Goal: Obtain resource: Download file/media

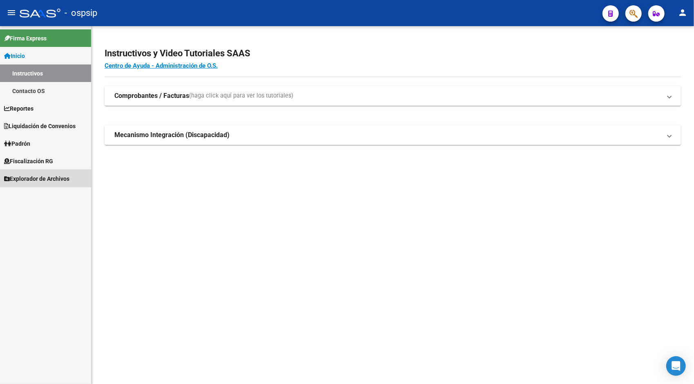
click at [33, 178] on span "Explorador de Archivos" at bounding box center [36, 178] width 65 height 9
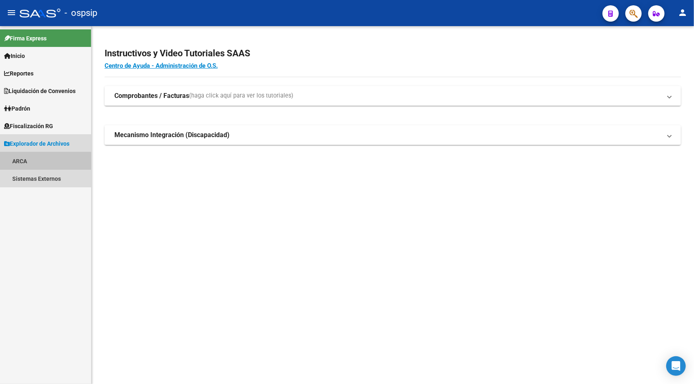
click at [24, 163] on link "ARCA" at bounding box center [45, 161] width 91 height 18
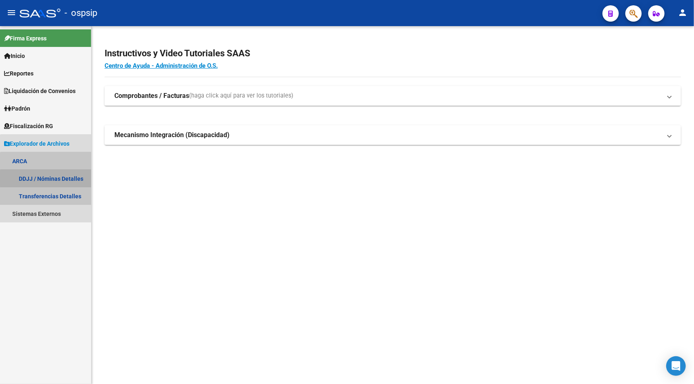
click at [47, 179] on link "DDJJ / Nóminas Detalles" at bounding box center [45, 179] width 91 height 18
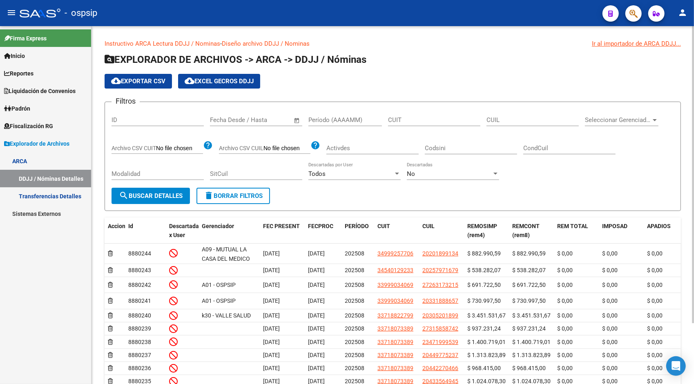
click at [299, 120] on span "Open calendar" at bounding box center [297, 121] width 20 height 20
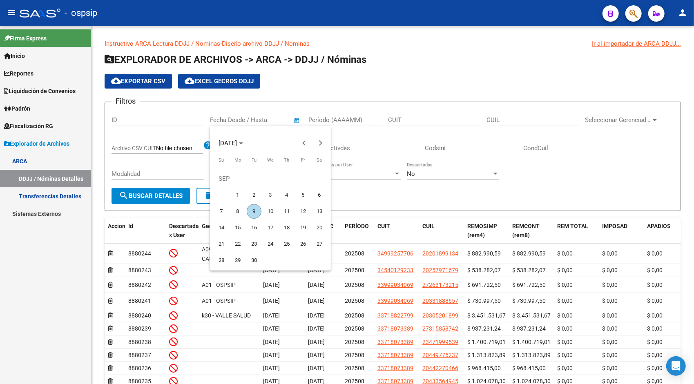
click at [254, 212] on span "9" at bounding box center [254, 211] width 15 height 15
click at [305, 144] on button "Previous month" at bounding box center [304, 143] width 16 height 16
click at [307, 183] on span "1" at bounding box center [303, 179] width 15 height 15
type input "[DATE]"
click at [320, 145] on button "Next month" at bounding box center [320, 143] width 16 height 16
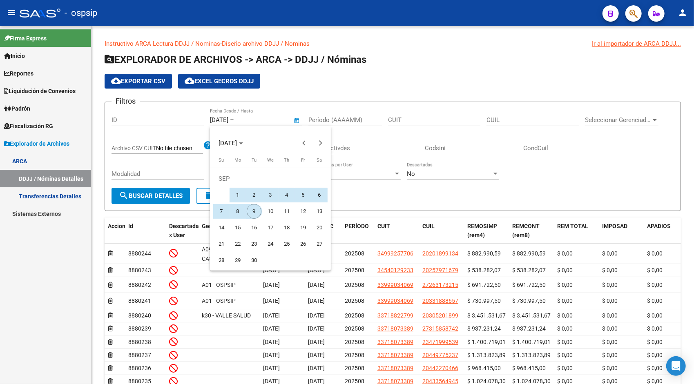
click at [252, 210] on span "9" at bounding box center [254, 211] width 15 height 15
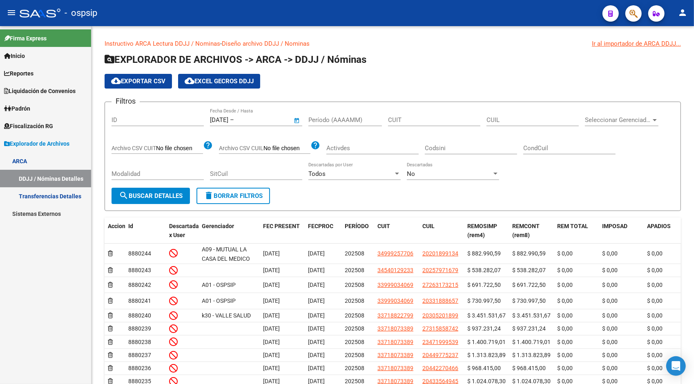
type input "[DATE]"
click at [169, 199] on span "search Buscar Detalles" at bounding box center [151, 195] width 64 height 7
click at [148, 80] on span "cloud_download Exportar CSV" at bounding box center [138, 81] width 54 height 7
click at [300, 120] on span "Open calendar" at bounding box center [297, 121] width 20 height 20
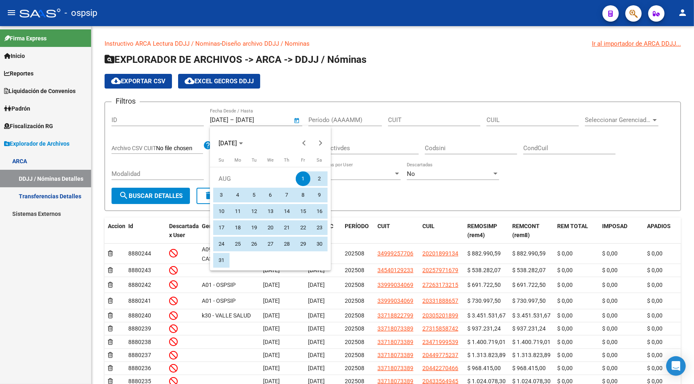
click at [303, 174] on span "1" at bounding box center [303, 179] width 15 height 15
click at [220, 261] on span "31" at bounding box center [221, 260] width 15 height 15
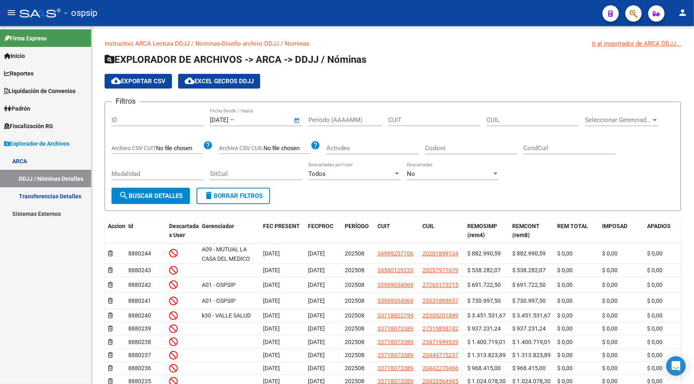
type input "[DATE]"
click at [162, 200] on button "search Buscar Detalles" at bounding box center [150, 196] width 78 height 16
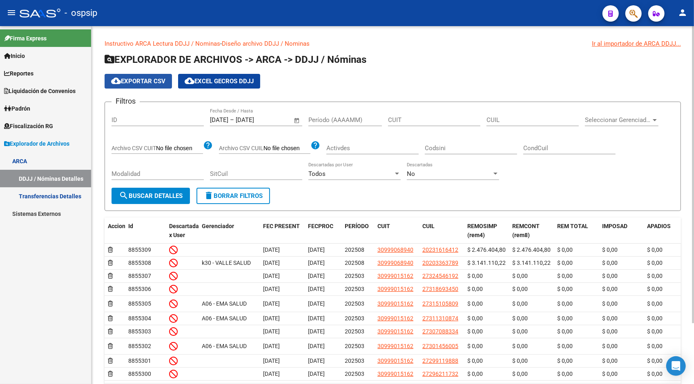
click at [138, 75] on button "cloud_download Exportar CSV" at bounding box center [138, 81] width 67 height 15
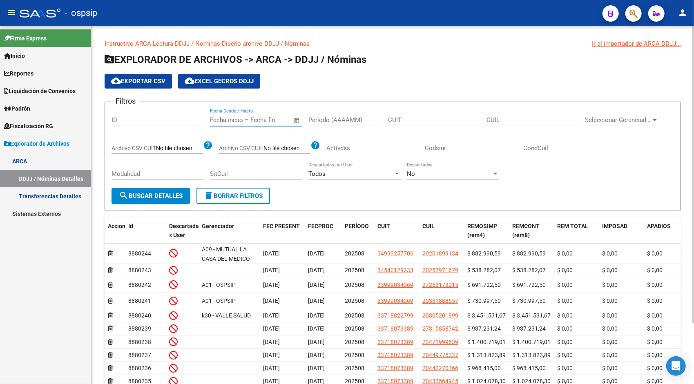
click at [260, 120] on input "text" at bounding box center [270, 119] width 40 height 7
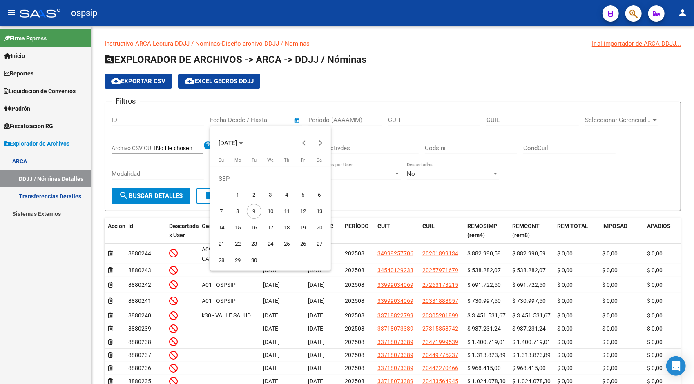
click at [237, 191] on span "1" at bounding box center [237, 195] width 15 height 15
type input "[DATE]"
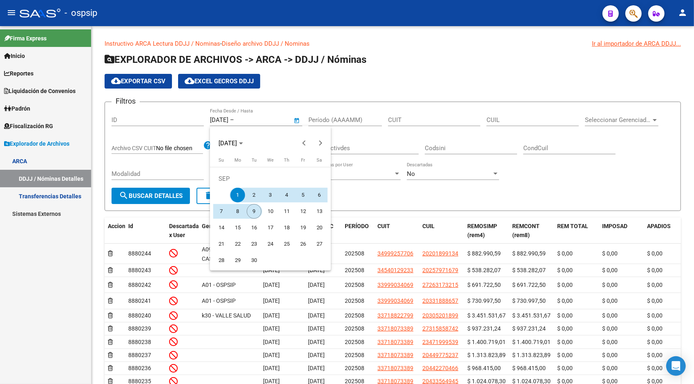
click at [253, 209] on span "9" at bounding box center [254, 211] width 15 height 15
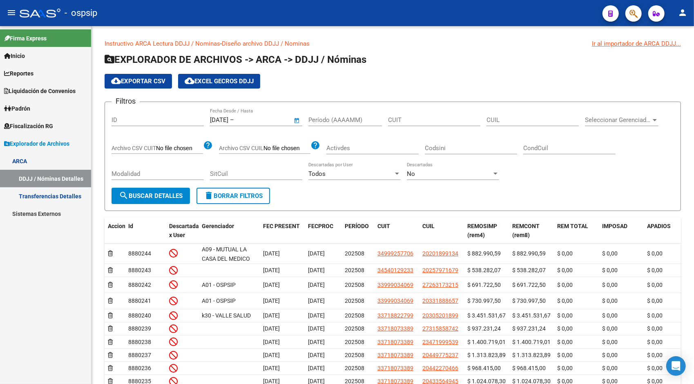
type input "[DATE]"
click at [172, 194] on span "search Buscar Detalles" at bounding box center [151, 195] width 64 height 7
click at [138, 82] on span "cloud_download Exportar CSV" at bounding box center [138, 81] width 54 height 7
click at [291, 121] on span "Open calendar" at bounding box center [297, 121] width 20 height 20
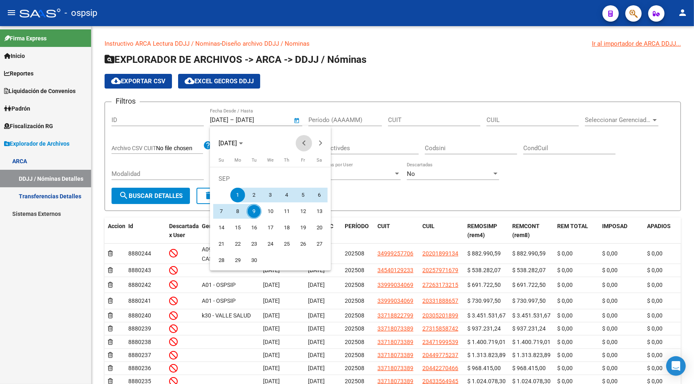
click at [304, 145] on button "Previous month" at bounding box center [304, 143] width 16 height 16
click at [296, 182] on button "1" at bounding box center [303, 179] width 16 height 16
type input "[DATE]"
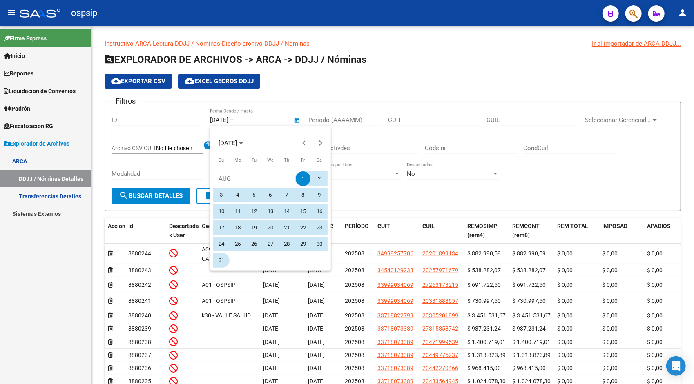
click at [223, 261] on span "31" at bounding box center [221, 260] width 15 height 15
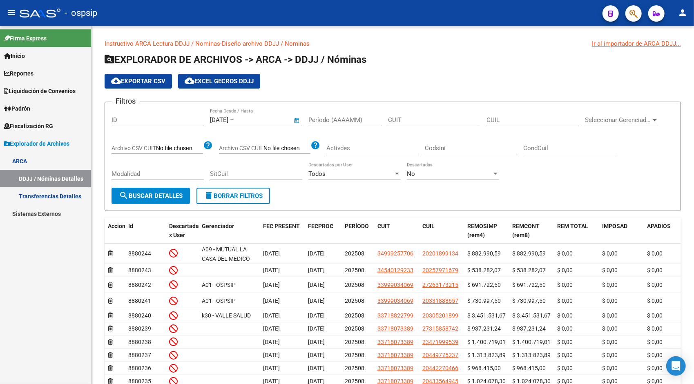
type input "[DATE]"
click at [154, 195] on span "search Buscar Detalles" at bounding box center [151, 195] width 64 height 7
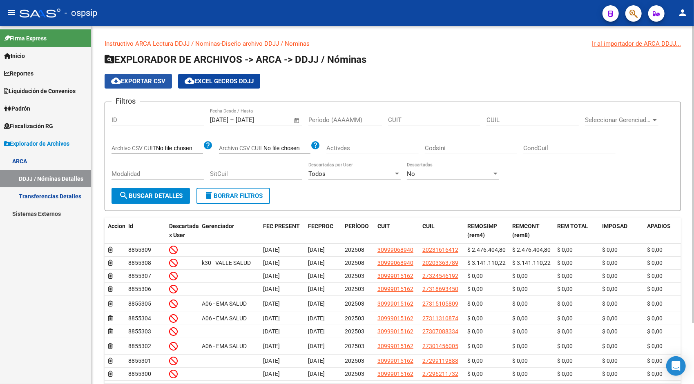
click at [162, 80] on span "cloud_download Exportar CSV" at bounding box center [138, 81] width 54 height 7
click at [298, 121] on span "Open calendar" at bounding box center [297, 121] width 20 height 20
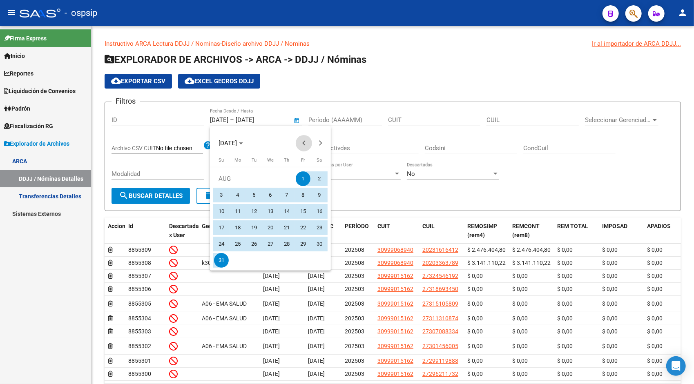
click at [305, 147] on span "Previous month" at bounding box center [304, 143] width 16 height 16
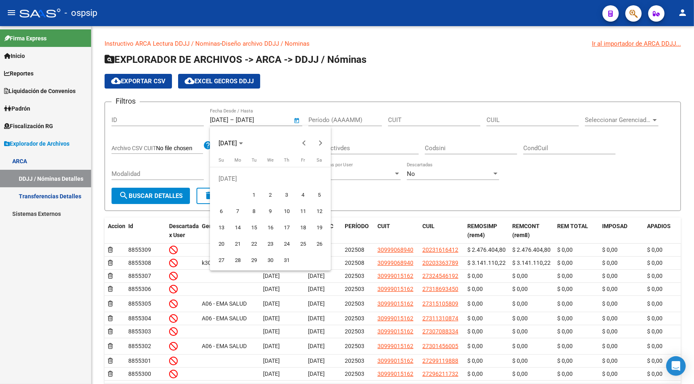
click at [255, 193] on span "1" at bounding box center [254, 195] width 15 height 15
type input "[DATE]"
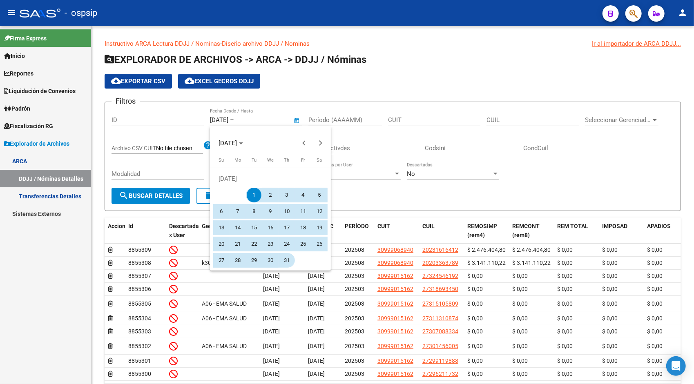
click at [284, 258] on span "31" at bounding box center [286, 260] width 15 height 15
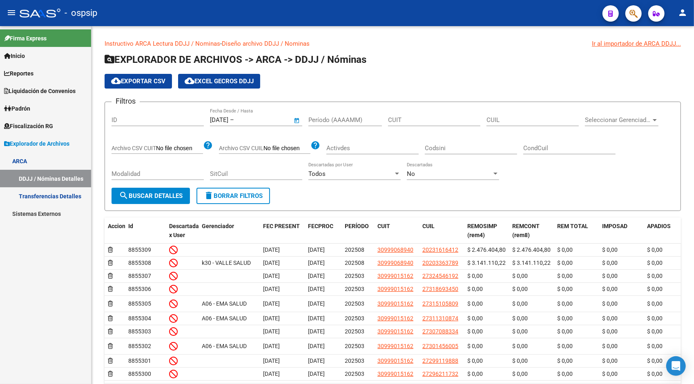
type input "[DATE]"
click at [174, 191] on button "search Buscar Detalles" at bounding box center [150, 196] width 78 height 16
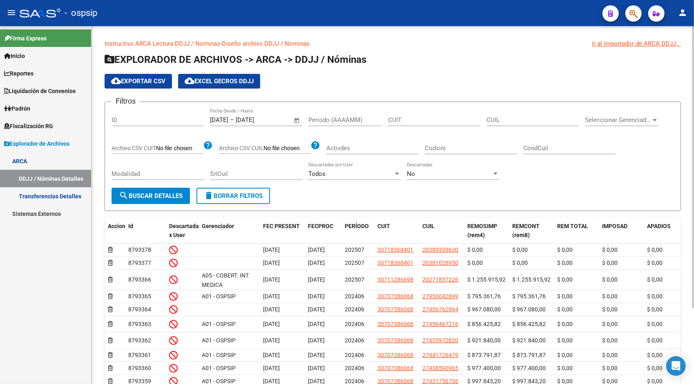
click at [147, 80] on span "cloud_download Exportar CSV" at bounding box center [138, 81] width 54 height 7
click at [297, 122] on span "Open calendar" at bounding box center [297, 121] width 20 height 20
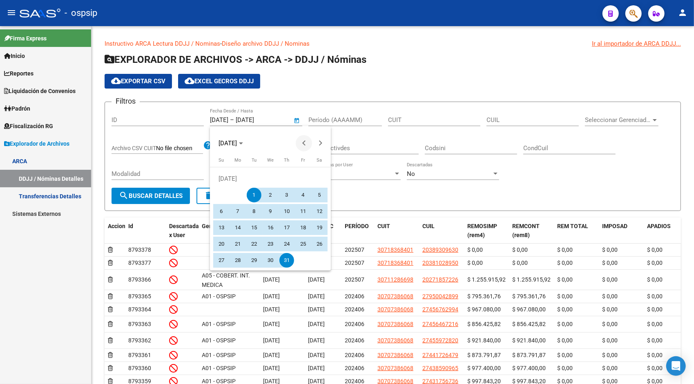
click at [305, 141] on button "Previous month" at bounding box center [304, 143] width 16 height 16
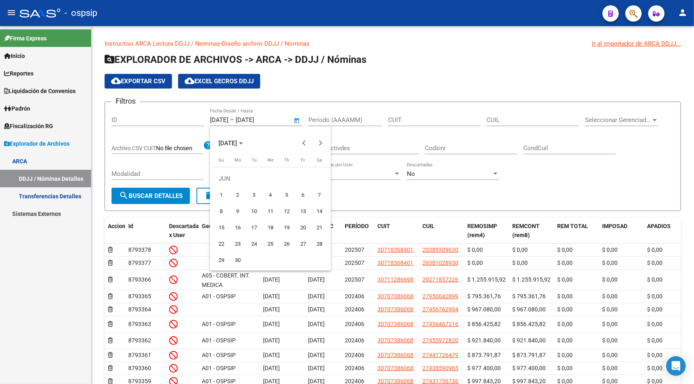
click at [219, 201] on span "1" at bounding box center [221, 195] width 15 height 15
type input "[DATE]"
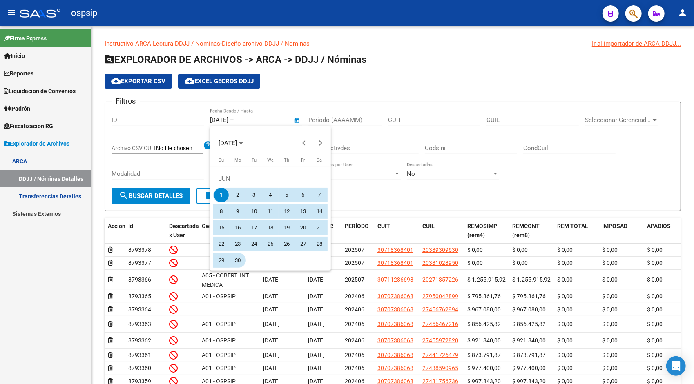
click at [240, 264] on span "30" at bounding box center [237, 260] width 15 height 15
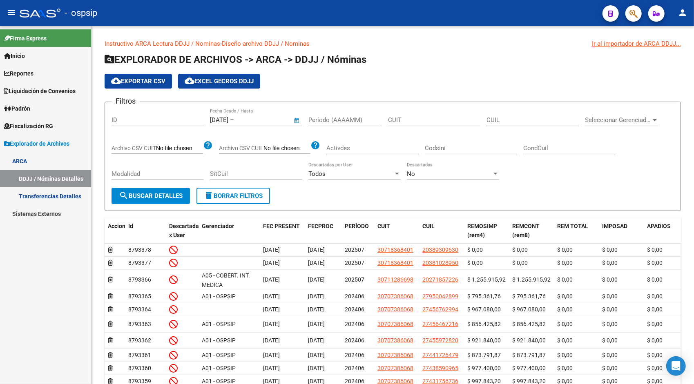
type input "[DATE]"
click at [171, 200] on button "search Buscar Detalles" at bounding box center [150, 196] width 78 height 16
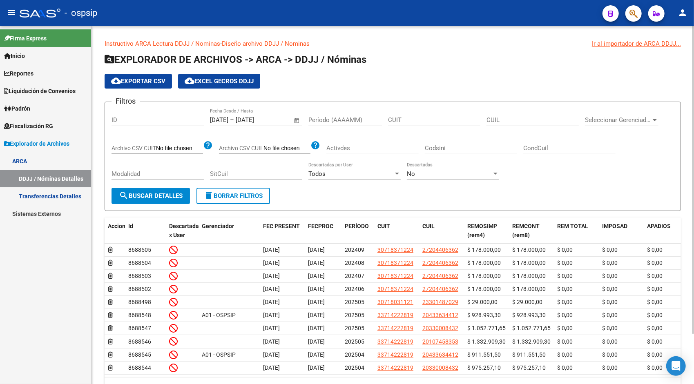
click at [149, 82] on span "cloud_download Exportar CSV" at bounding box center [138, 81] width 54 height 7
click at [297, 117] on span "Open calendar" at bounding box center [297, 121] width 20 height 20
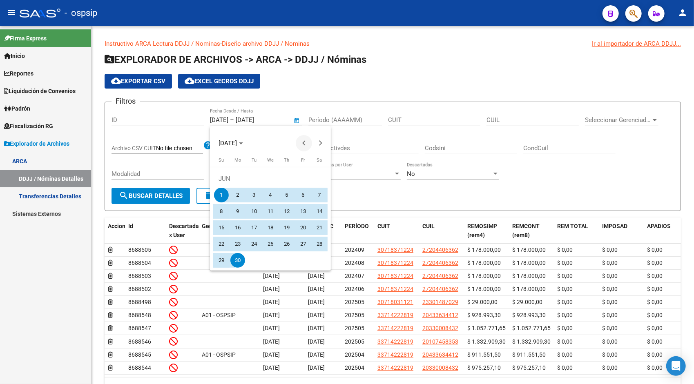
click at [307, 141] on span "Previous month" at bounding box center [304, 143] width 16 height 16
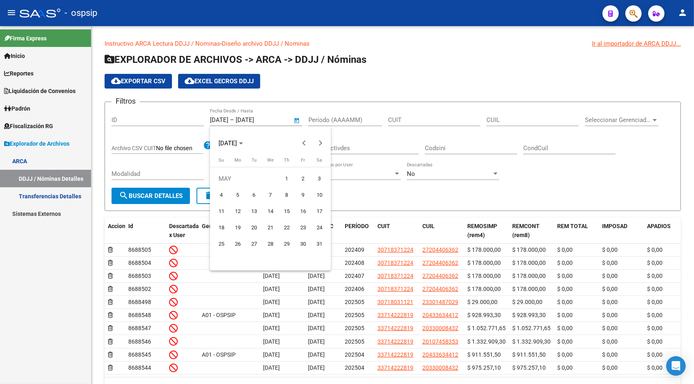
click at [288, 177] on span "1" at bounding box center [286, 179] width 15 height 15
type input "[DATE]"
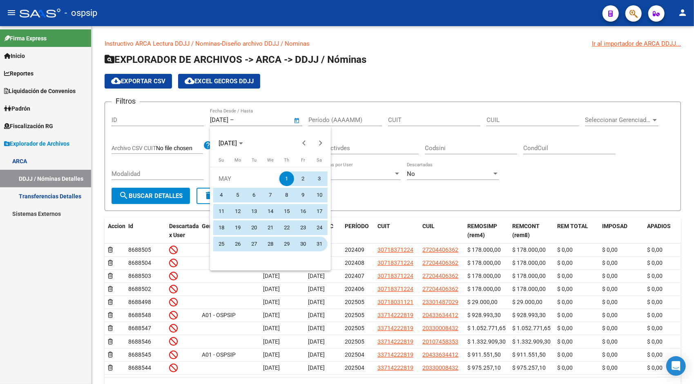
click at [322, 244] on span "31" at bounding box center [319, 244] width 15 height 15
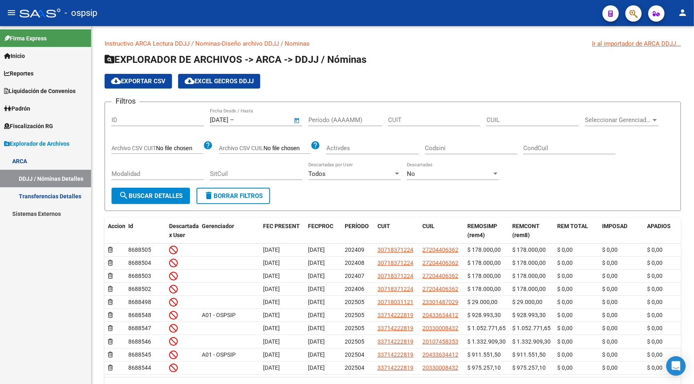
type input "[DATE]"
click at [165, 194] on span "search Buscar Detalles" at bounding box center [151, 195] width 64 height 7
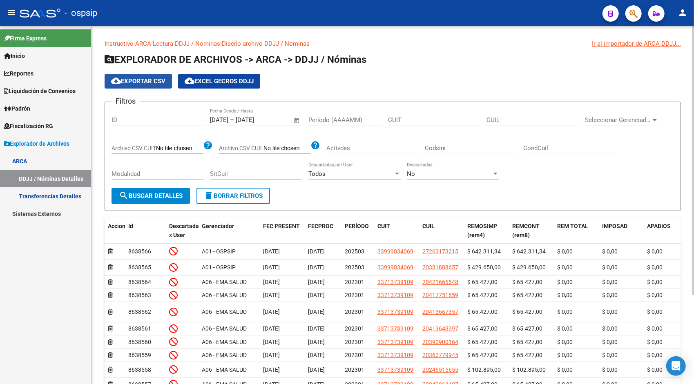
click at [146, 81] on span "cloud_download Exportar CSV" at bounding box center [138, 81] width 54 height 7
click at [297, 117] on span "Open calendar" at bounding box center [297, 121] width 20 height 20
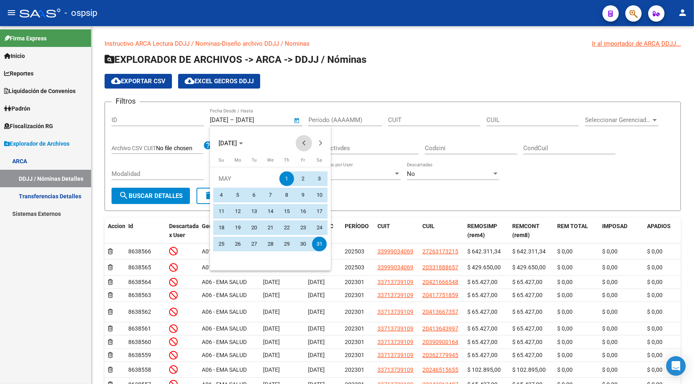
click at [305, 147] on span "Previous month" at bounding box center [304, 143] width 16 height 16
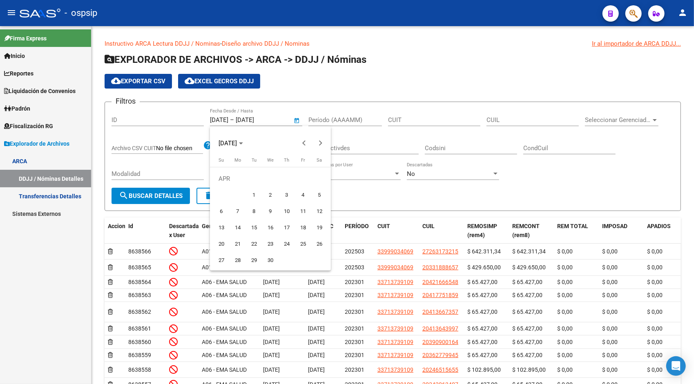
click at [259, 192] on span "1" at bounding box center [254, 195] width 15 height 15
type input "[DATE]"
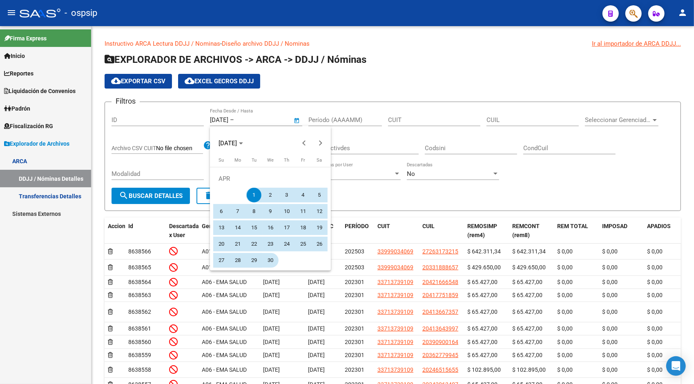
click at [273, 260] on span "30" at bounding box center [270, 260] width 15 height 15
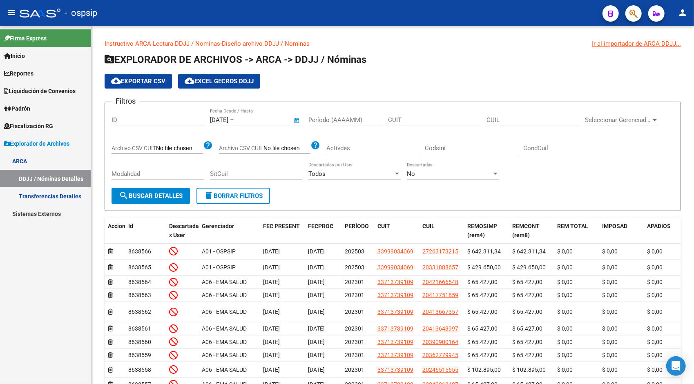
type input "[DATE]"
click at [167, 192] on button "search Buscar Detalles" at bounding box center [150, 196] width 78 height 16
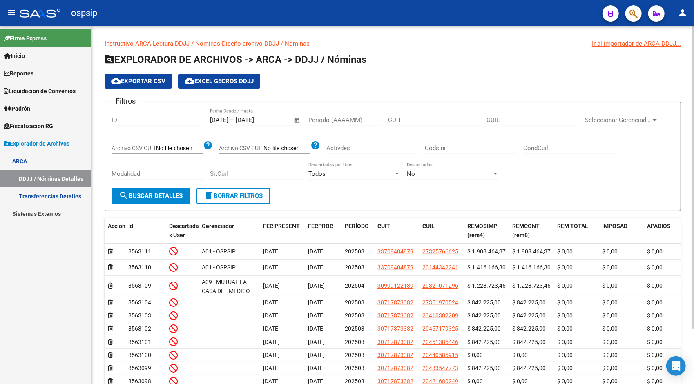
click at [160, 81] on span "cloud_download Exportar CSV" at bounding box center [138, 81] width 54 height 7
click at [255, 123] on input "[DATE]" at bounding box center [256, 119] width 40 height 7
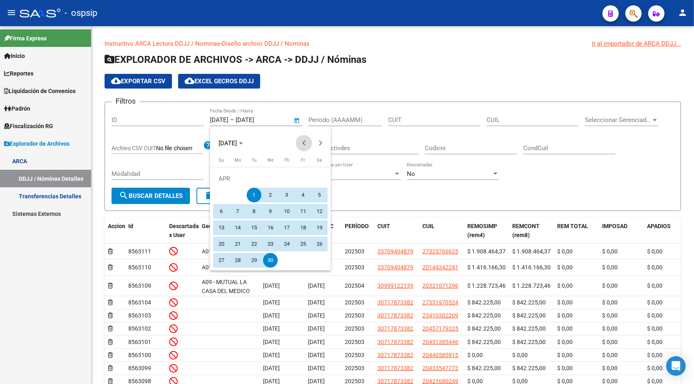
click at [301, 142] on span "Previous month" at bounding box center [304, 143] width 16 height 16
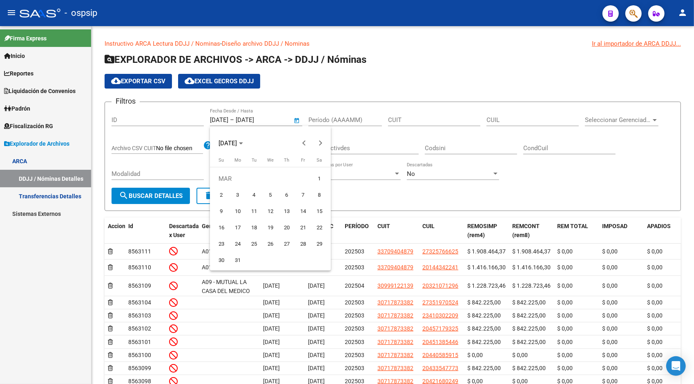
click at [317, 178] on span "1" at bounding box center [319, 179] width 15 height 15
type input "[DATE]"
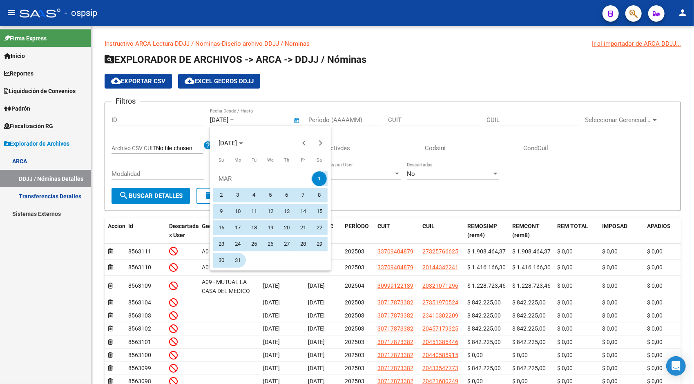
click at [240, 258] on span "31" at bounding box center [237, 260] width 15 height 15
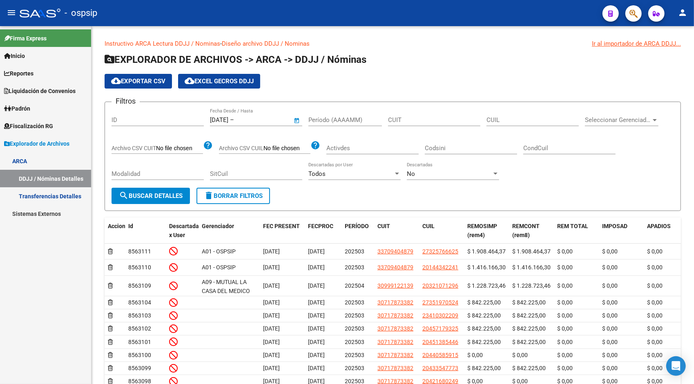
type input "[DATE]"
click at [140, 200] on button "search Buscar Detalles" at bounding box center [150, 196] width 78 height 16
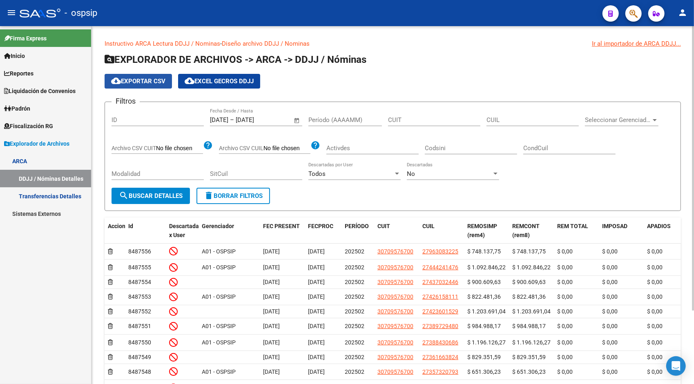
click at [150, 82] on span "cloud_download Exportar CSV" at bounding box center [138, 81] width 54 height 7
click at [298, 118] on span "Open calendar" at bounding box center [297, 121] width 20 height 20
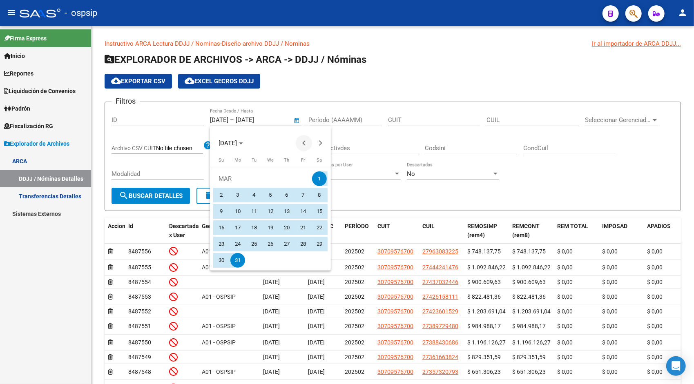
click at [307, 145] on span "Previous month" at bounding box center [304, 143] width 16 height 16
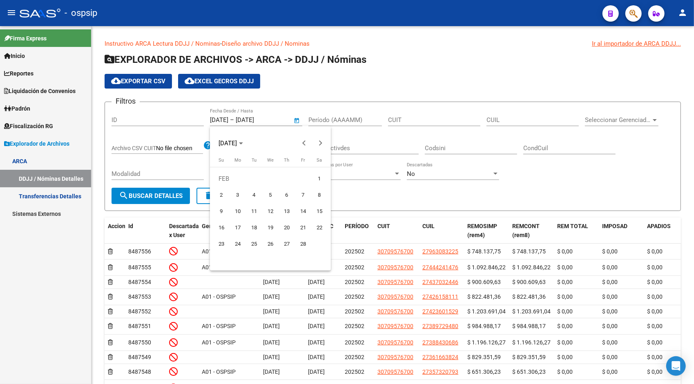
click at [319, 172] on span "1" at bounding box center [319, 179] width 15 height 15
type input "[DATE]"
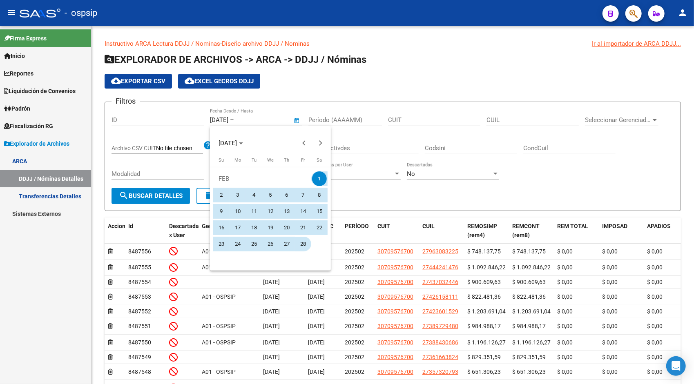
click at [303, 242] on span "28" at bounding box center [303, 244] width 15 height 15
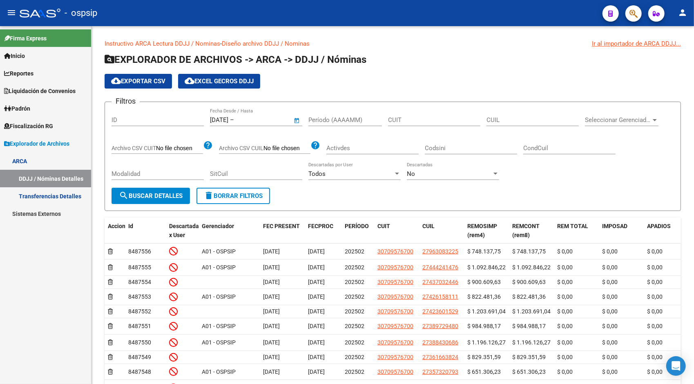
type input "[DATE]"
click at [148, 196] on span "search Buscar Detalles" at bounding box center [151, 195] width 64 height 7
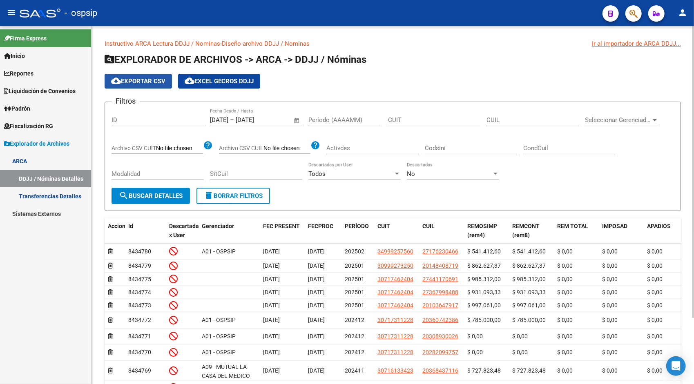
click at [152, 76] on button "cloud_download Exportar CSV" at bounding box center [138, 81] width 67 height 15
click at [290, 118] on span "Open calendar" at bounding box center [297, 121] width 20 height 20
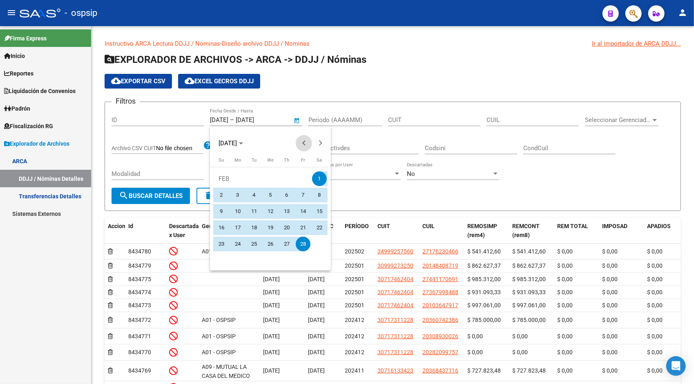
click at [304, 144] on button "Previous month" at bounding box center [304, 143] width 16 height 16
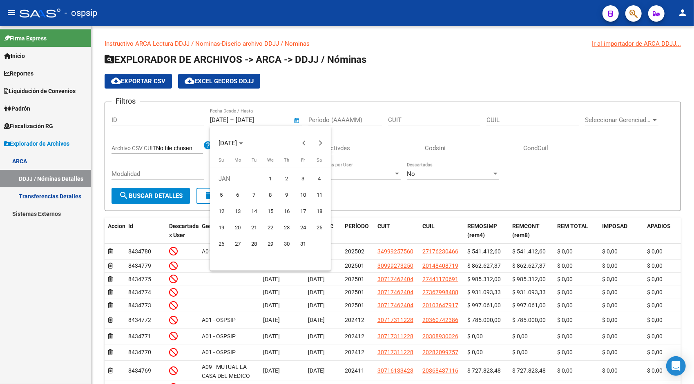
click at [271, 178] on span "1" at bounding box center [270, 179] width 15 height 15
type input "[DATE]"
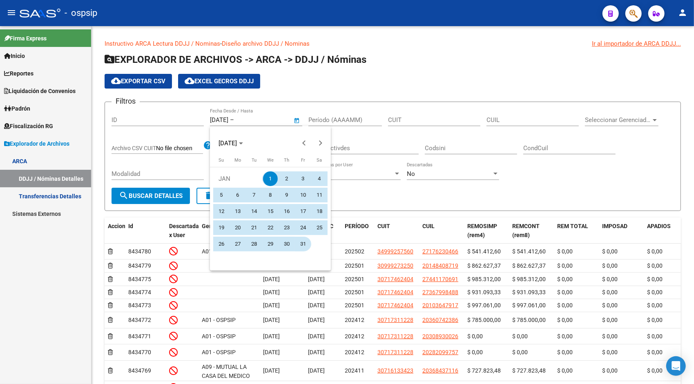
click at [302, 243] on span "31" at bounding box center [303, 244] width 15 height 15
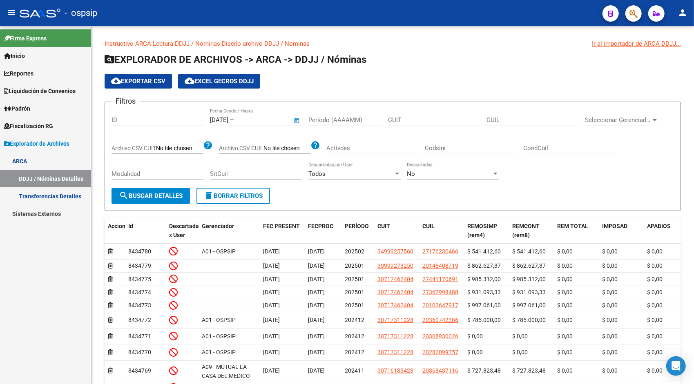
type input "[DATE]"
click at [163, 195] on span "search Buscar Detalles" at bounding box center [151, 195] width 64 height 7
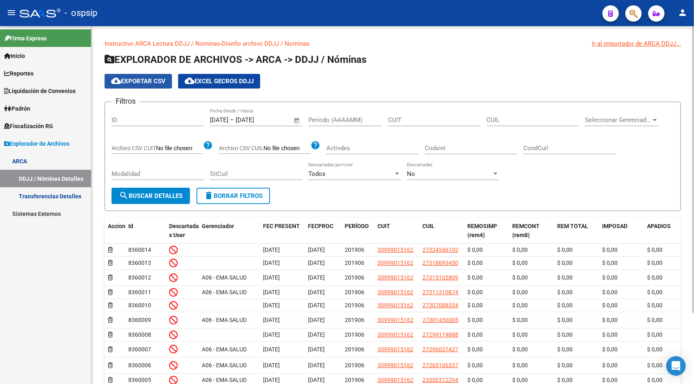
click at [154, 78] on span "cloud_download Exportar CSV" at bounding box center [138, 81] width 54 height 7
click at [65, 200] on link "Transferencias Detalles" at bounding box center [45, 196] width 91 height 18
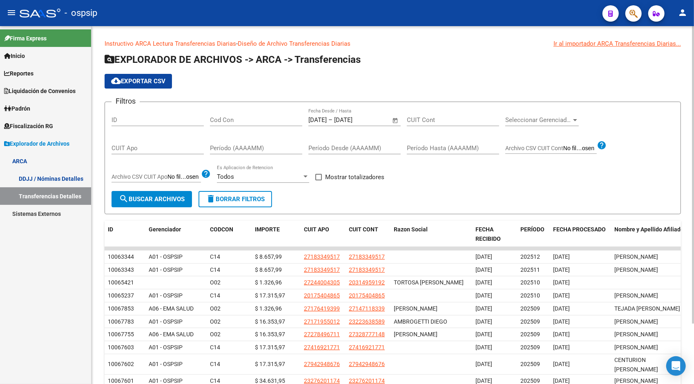
click at [154, 82] on span "cloud_download Exportar CSV" at bounding box center [138, 81] width 54 height 7
click at [395, 123] on span "Open calendar" at bounding box center [396, 121] width 20 height 20
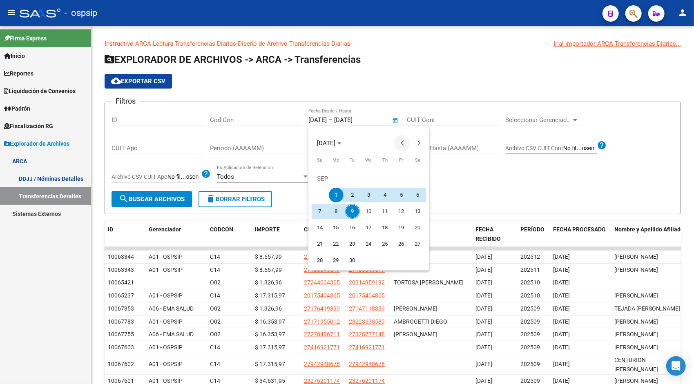
click at [403, 142] on button "Previous month" at bounding box center [402, 143] width 16 height 16
click at [399, 176] on span "1" at bounding box center [401, 179] width 15 height 15
type input "[DATE]"
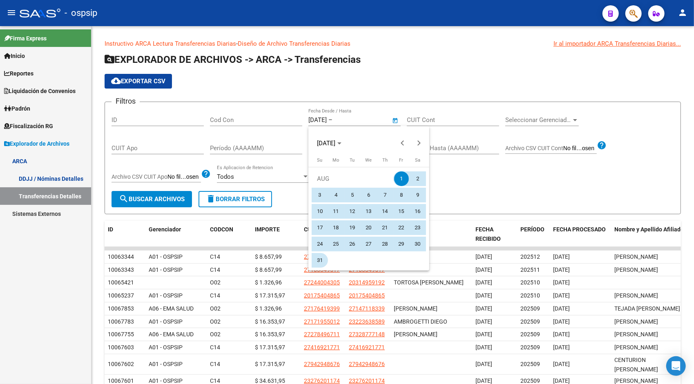
click at [317, 255] on span "31" at bounding box center [319, 260] width 15 height 15
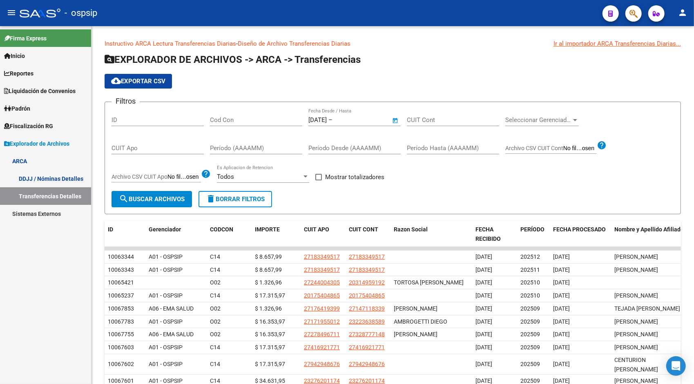
type input "[DATE]"
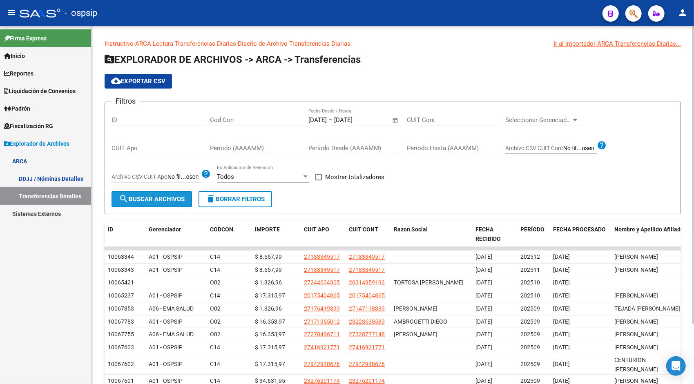
click at [179, 198] on span "search Buscar Archivos" at bounding box center [152, 199] width 66 height 7
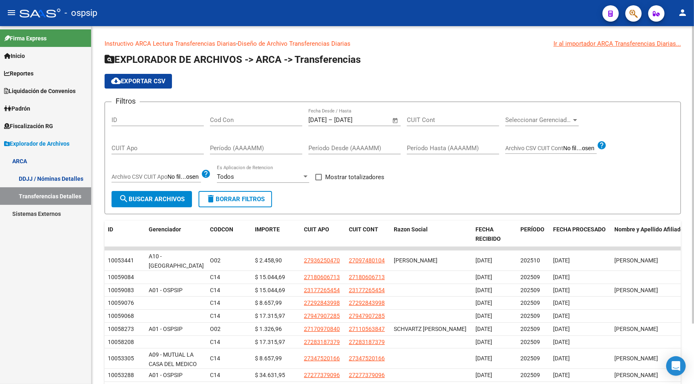
click at [149, 84] on span "cloud_download Exportar CSV" at bounding box center [138, 81] width 54 height 7
click at [397, 120] on span "Open calendar" at bounding box center [396, 121] width 20 height 20
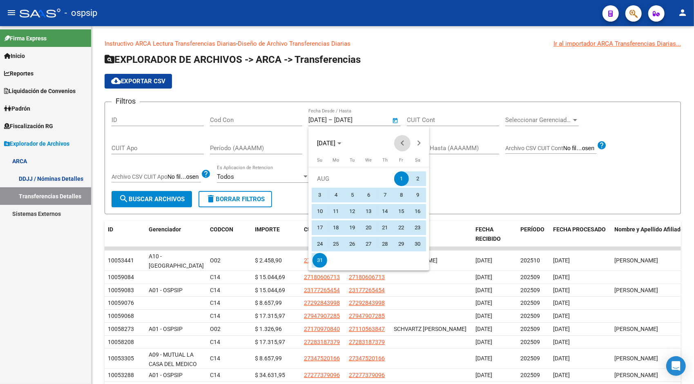
click at [404, 144] on button "Previous month" at bounding box center [402, 143] width 16 height 16
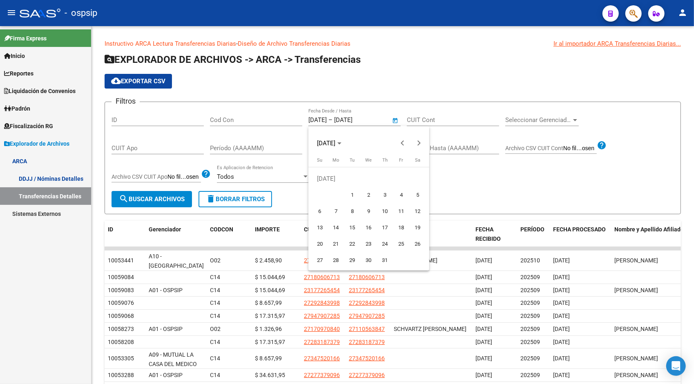
click at [351, 197] on span "1" at bounding box center [352, 195] width 15 height 15
type input "[DATE]"
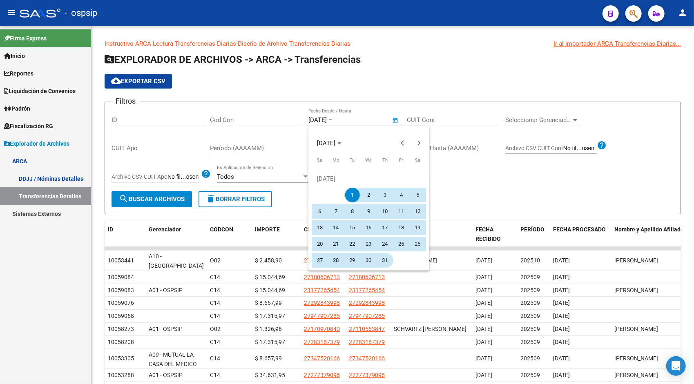
click at [388, 261] on span "31" at bounding box center [385, 260] width 15 height 15
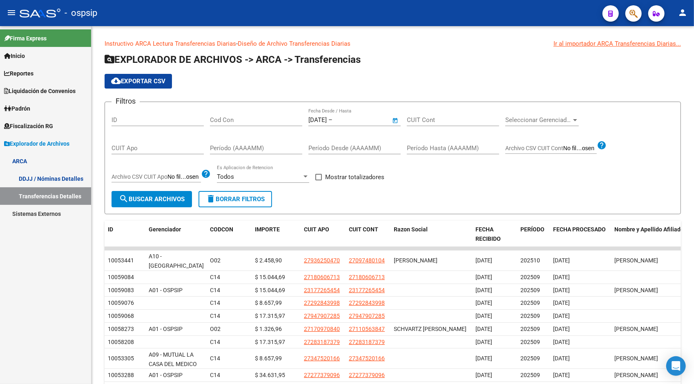
type input "[DATE]"
click at [139, 198] on span "search Buscar Archivos" at bounding box center [152, 199] width 66 height 7
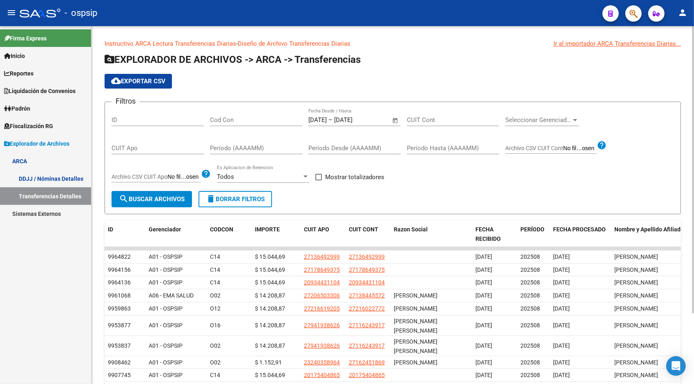
click at [163, 80] on span "cloud_download Exportar CSV" at bounding box center [138, 81] width 54 height 7
click at [374, 120] on input "[DATE]" at bounding box center [354, 119] width 40 height 7
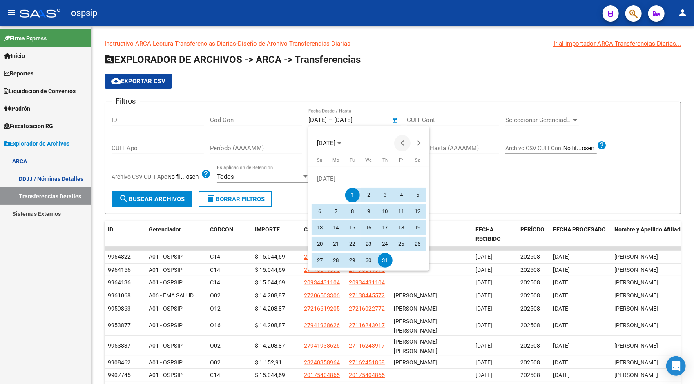
click at [403, 147] on span "Previous month" at bounding box center [402, 143] width 16 height 16
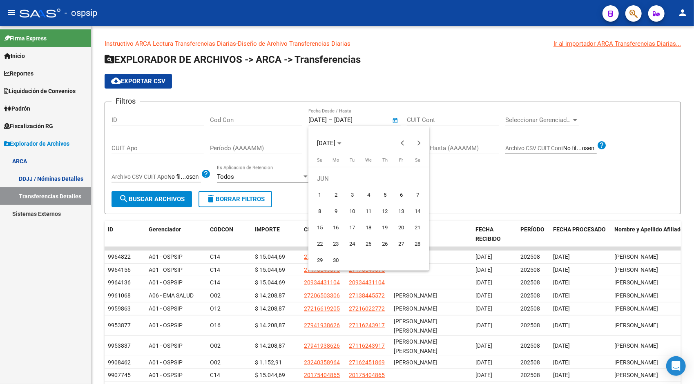
click at [317, 196] on span "1" at bounding box center [319, 195] width 15 height 15
type input "[DATE]"
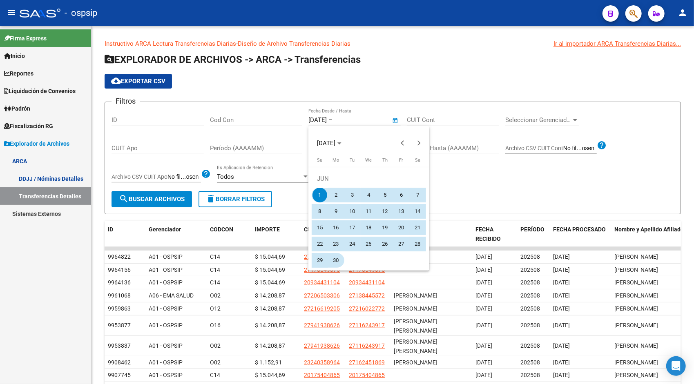
click at [335, 259] on span "30" at bounding box center [336, 260] width 15 height 15
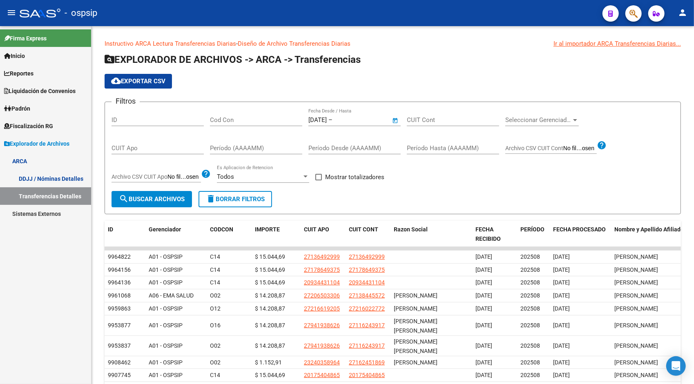
type input "[DATE]"
click at [156, 198] on span "search Buscar Archivos" at bounding box center [152, 199] width 66 height 7
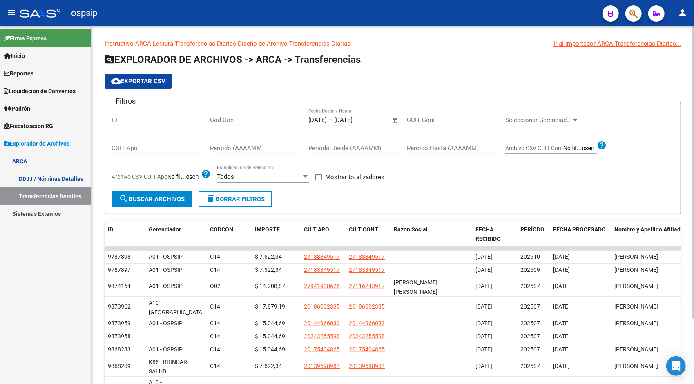
click at [151, 83] on span "cloud_download Exportar CSV" at bounding box center [138, 81] width 54 height 7
click at [387, 120] on span "Open calendar" at bounding box center [396, 121] width 20 height 20
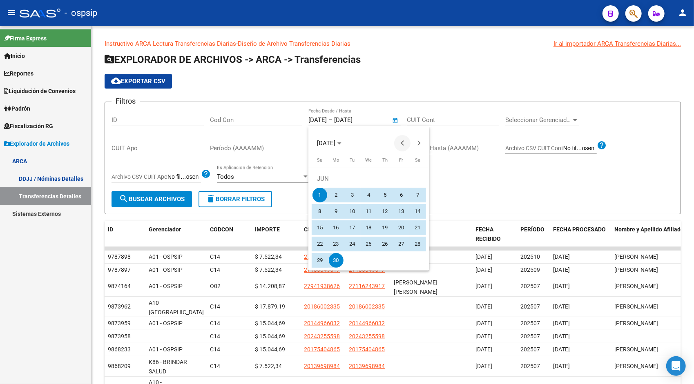
click at [402, 145] on button "Previous month" at bounding box center [402, 143] width 16 height 16
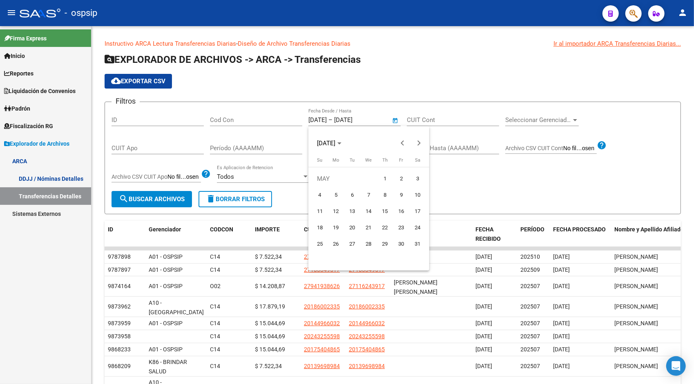
click at [386, 181] on span "1" at bounding box center [385, 179] width 15 height 15
type input "[DATE]"
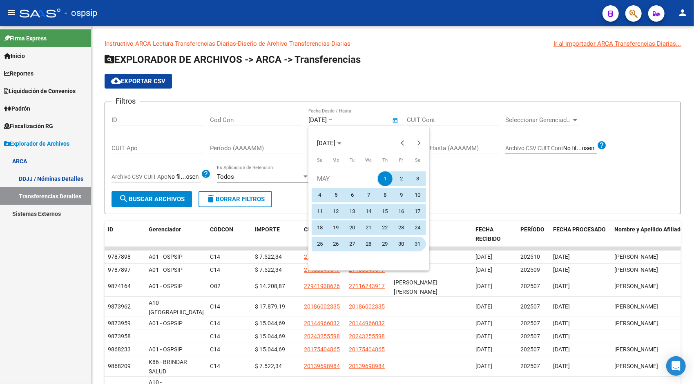
click at [424, 251] on button "31" at bounding box center [418, 244] width 16 height 16
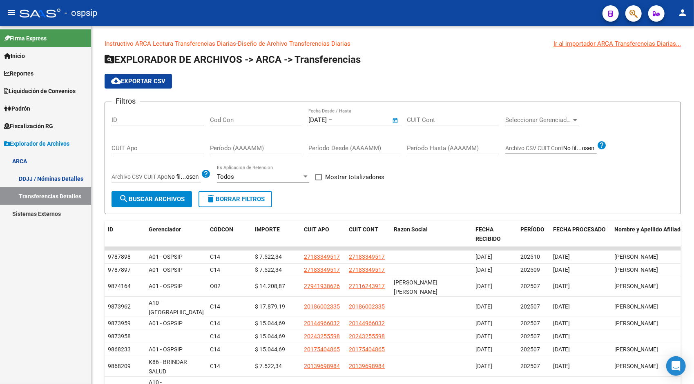
type input "[DATE]"
click at [145, 207] on form "Filtros ID Cod Con [DATE] [DATE] – [DATE] Fecha fin Fecha Desde / Hasta CUIT Co…" at bounding box center [393, 158] width 576 height 113
click at [161, 201] on span "search Buscar Archivos" at bounding box center [152, 199] width 66 height 7
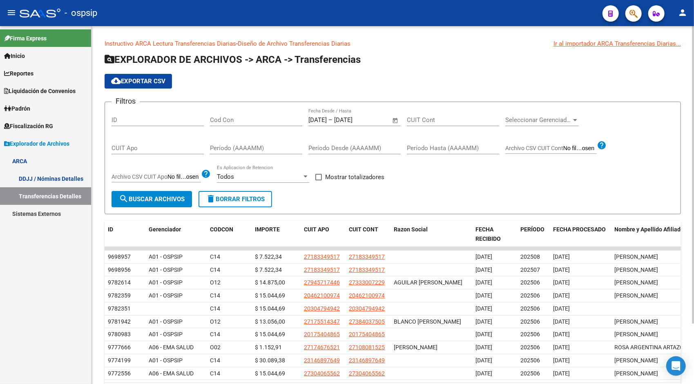
click at [149, 89] on app-list-header "EXPLORADOR DE ARCHIVOS -> ARCA -> Transferencias cloud_download Exportar CSV Fi…" at bounding box center [393, 133] width 576 height 161
click at [145, 83] on span "cloud_download Exportar CSV" at bounding box center [138, 81] width 54 height 7
click at [374, 118] on input "[DATE]" at bounding box center [354, 119] width 40 height 7
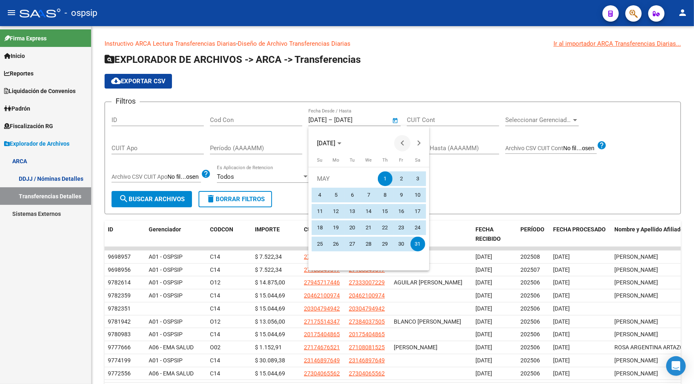
click at [404, 140] on span "Previous month" at bounding box center [402, 143] width 16 height 16
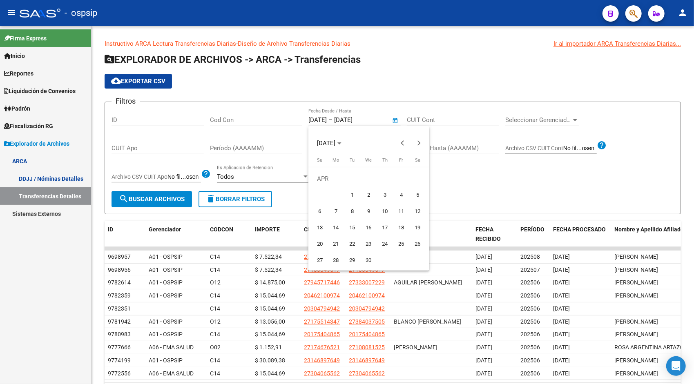
click at [351, 193] on span "1" at bounding box center [352, 195] width 15 height 15
type input "[DATE]"
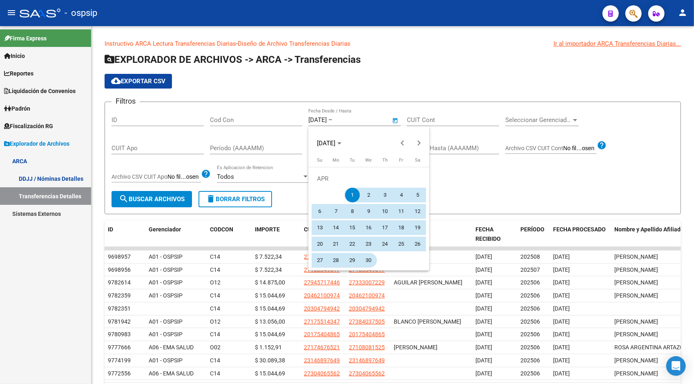
click at [368, 259] on span "30" at bounding box center [368, 260] width 15 height 15
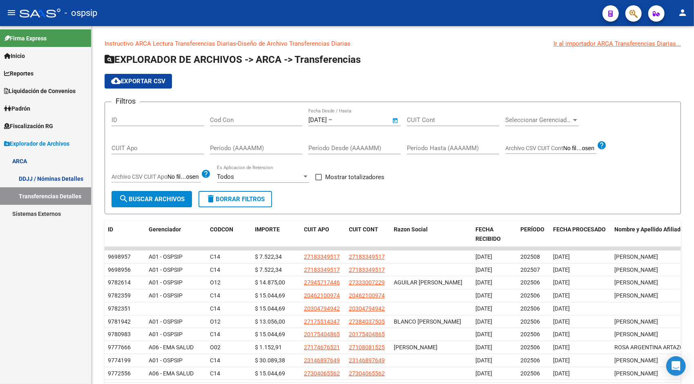
type input "[DATE]"
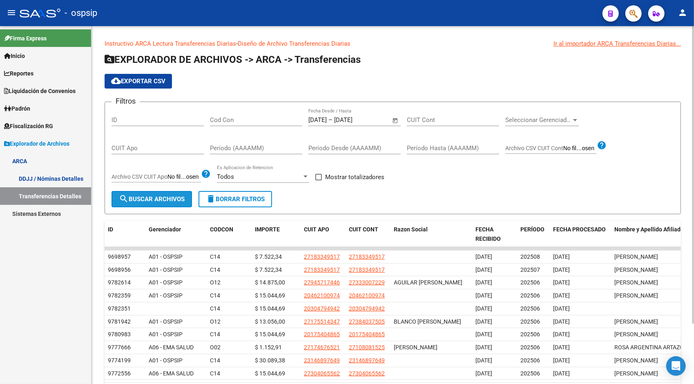
click at [169, 200] on span "search Buscar Archivos" at bounding box center [152, 199] width 66 height 7
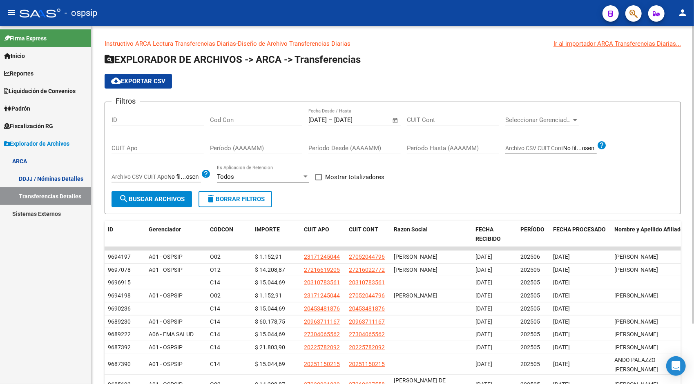
click at [156, 81] on span "cloud_download Exportar CSV" at bounding box center [138, 81] width 54 height 7
click at [395, 118] on span "Open calendar" at bounding box center [396, 121] width 20 height 20
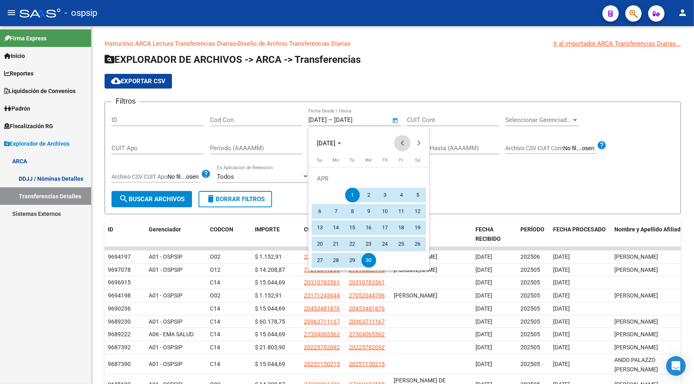
click at [401, 145] on span "Previous month" at bounding box center [402, 143] width 16 height 16
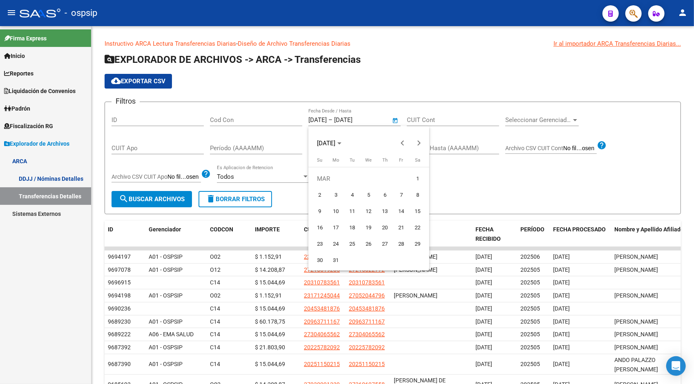
click at [419, 178] on span "1" at bounding box center [417, 179] width 15 height 15
type input "[DATE]"
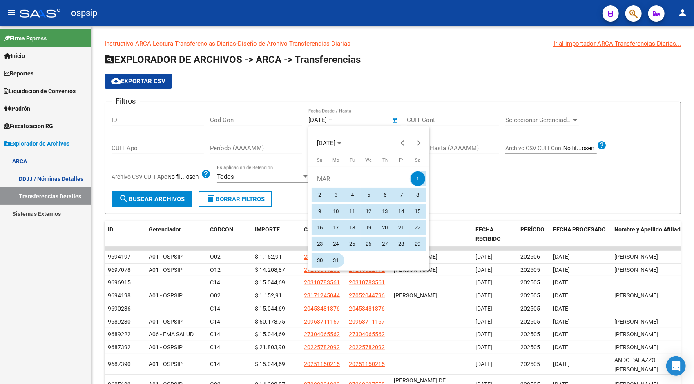
click at [336, 261] on span "31" at bounding box center [336, 260] width 15 height 15
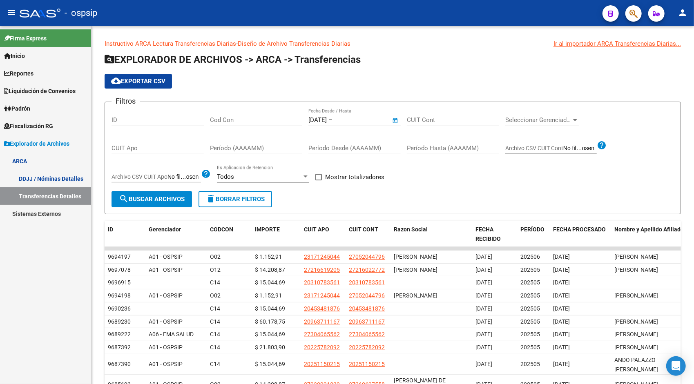
type input "[DATE]"
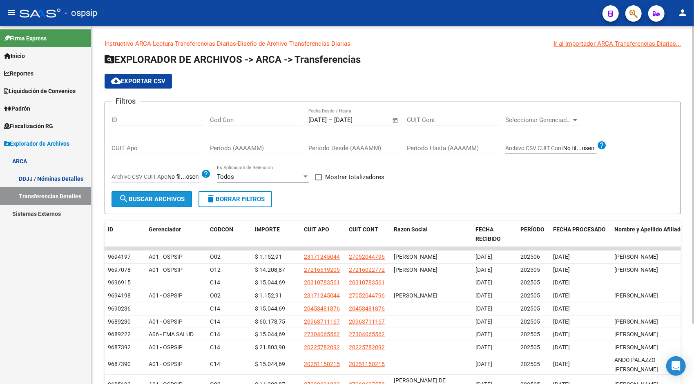
click at [148, 196] on span "search Buscar Archivos" at bounding box center [152, 199] width 66 height 7
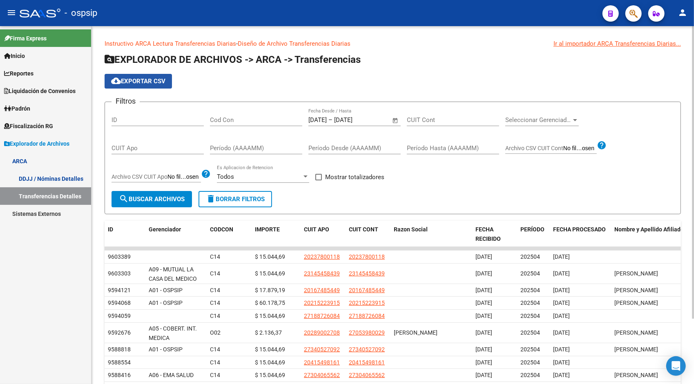
click at [154, 82] on span "cloud_download Exportar CSV" at bounding box center [138, 81] width 54 height 7
click at [396, 119] on span "Open calendar" at bounding box center [396, 121] width 20 height 20
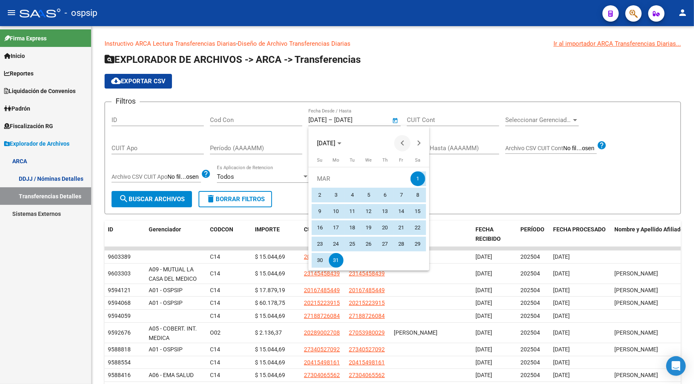
click at [403, 145] on button "Previous month" at bounding box center [402, 143] width 16 height 16
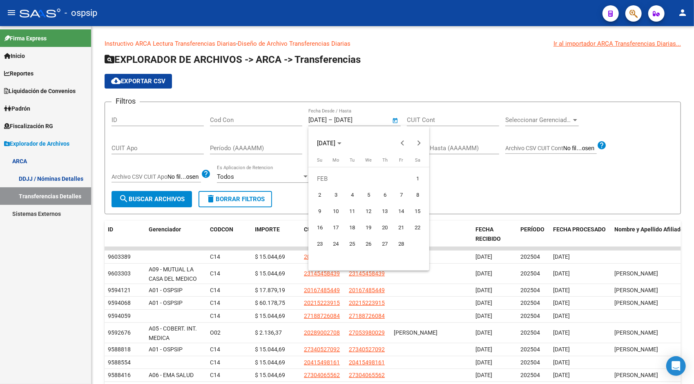
click at [414, 178] on span "1" at bounding box center [417, 179] width 15 height 15
type input "[DATE]"
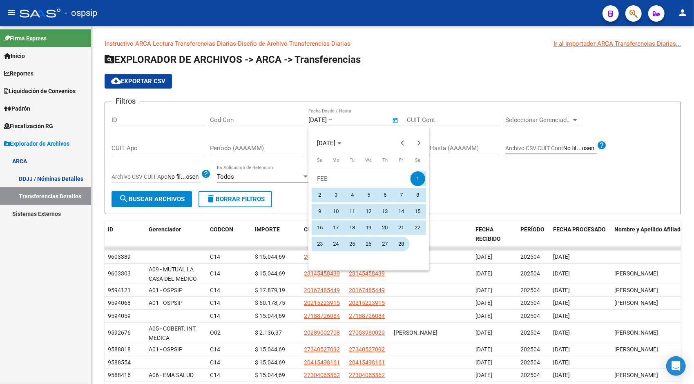
click at [405, 246] on span "28" at bounding box center [401, 244] width 15 height 15
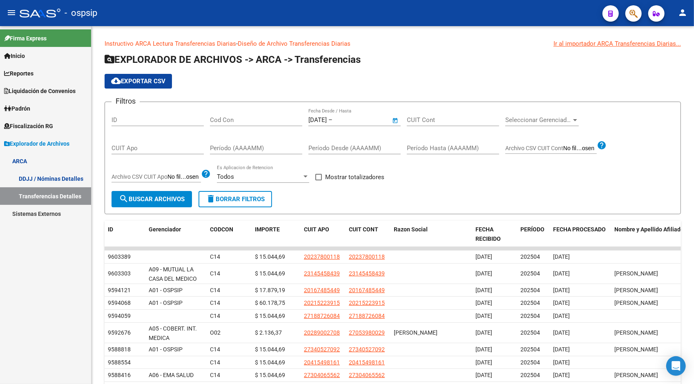
type input "[DATE]"
click at [143, 202] on span "search Buscar Archivos" at bounding box center [152, 199] width 66 height 7
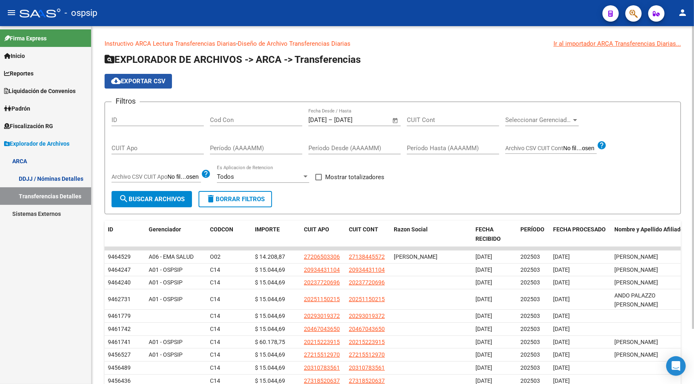
click at [147, 83] on span "cloud_download Exportar CSV" at bounding box center [138, 81] width 54 height 7
click at [394, 122] on span "Open calendar" at bounding box center [396, 121] width 20 height 20
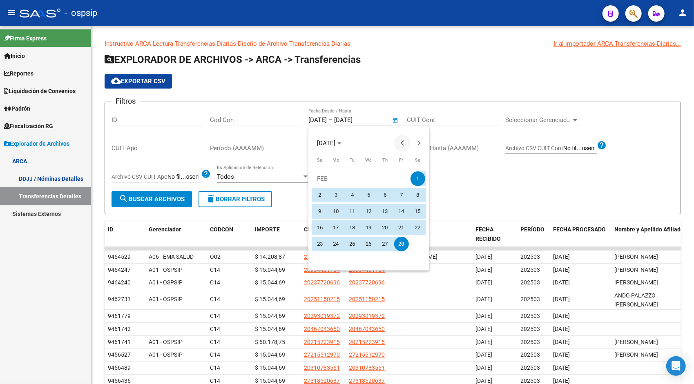
click at [403, 144] on button "Previous month" at bounding box center [402, 143] width 16 height 16
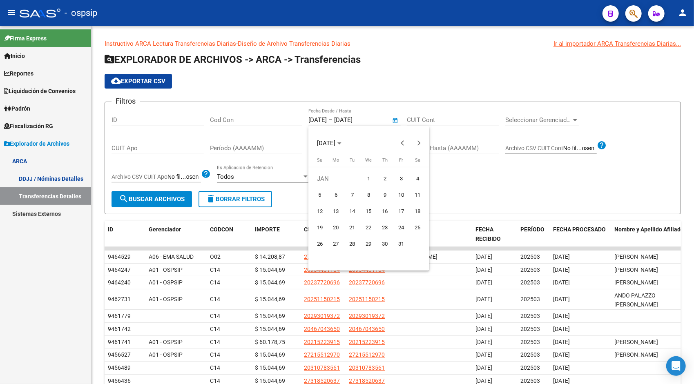
click at [372, 178] on span "1" at bounding box center [368, 179] width 15 height 15
type input "[DATE]"
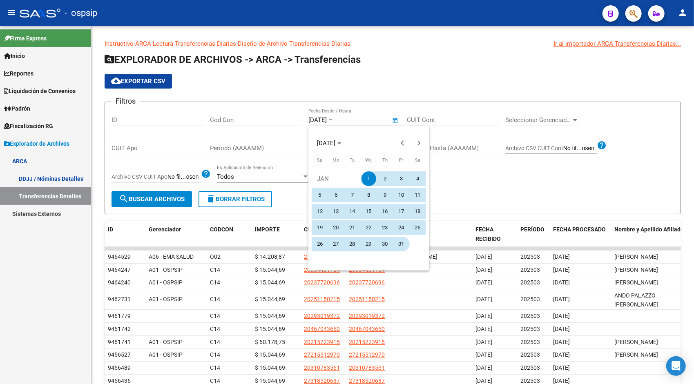
click at [399, 246] on span "31" at bounding box center [401, 244] width 15 height 15
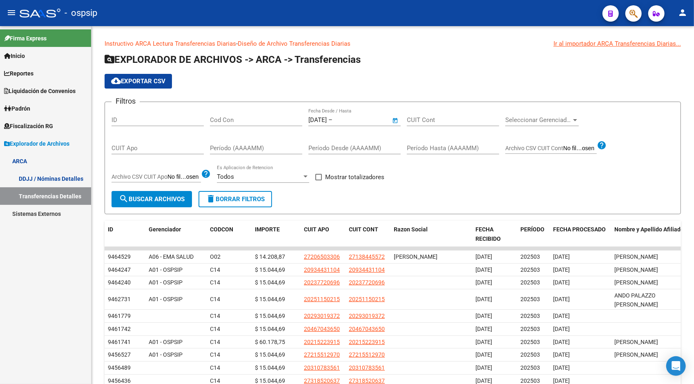
type input "[DATE]"
click at [156, 196] on span "search Buscar Archivos" at bounding box center [152, 199] width 66 height 7
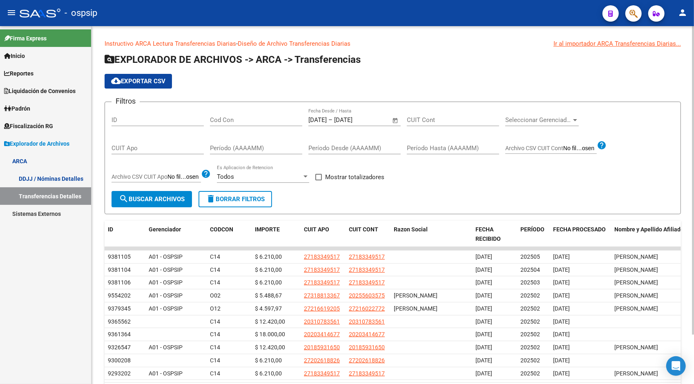
click at [160, 80] on span "cloud_download Exportar CSV" at bounding box center [138, 81] width 54 height 7
